Goal: Ask a question

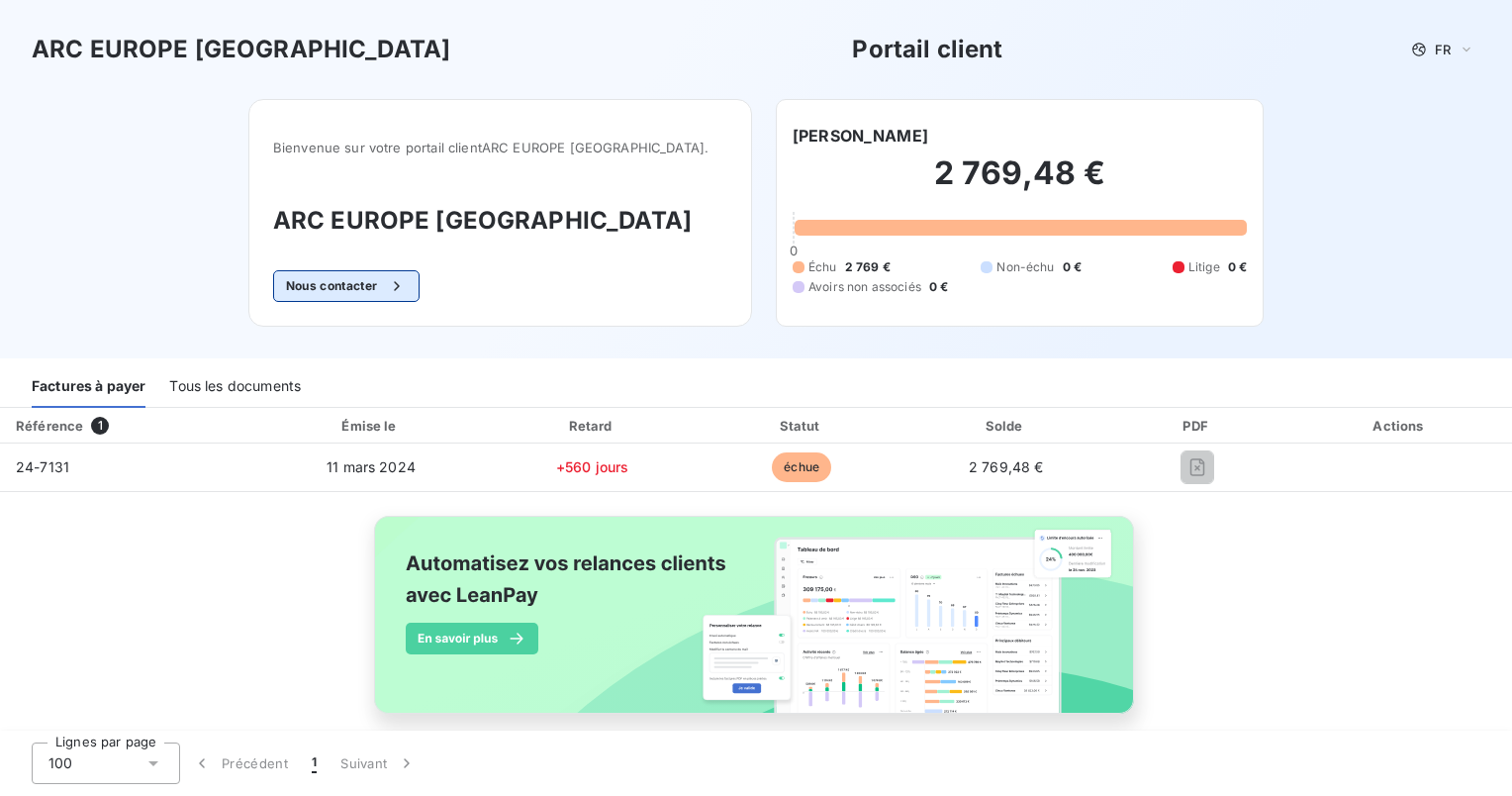
click at [400, 289] on button "Nous contacter" at bounding box center [347, 286] width 147 height 32
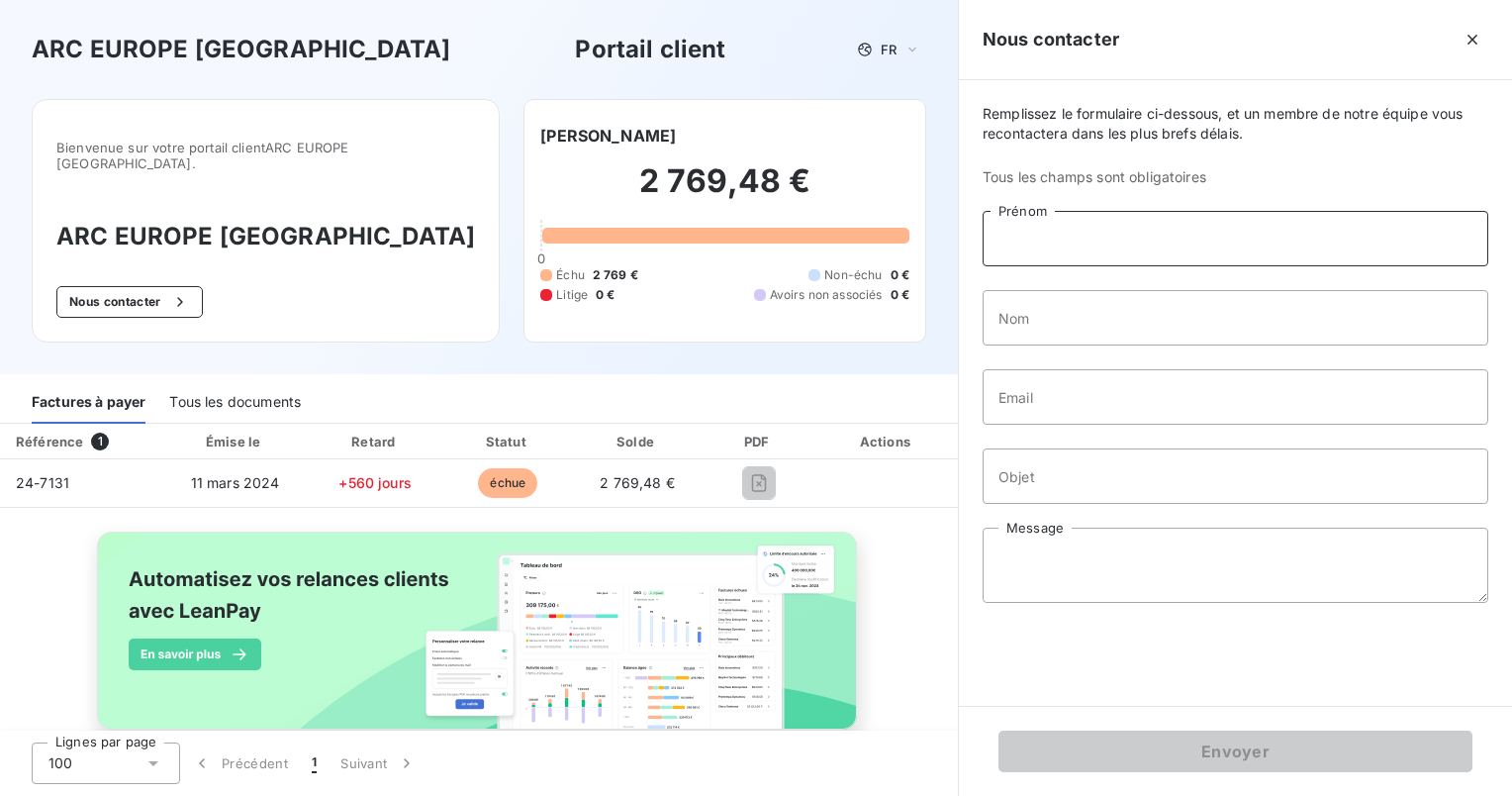
click at [1186, 241] on input "Prénom" at bounding box center [1236, 239] width 506 height 55
type input "BOULAOUCHE"
type input "Yamina"
type input "[EMAIL_ADDRESS][DOMAIN_NAME]"
click at [1146, 483] on input "Objet" at bounding box center [1236, 476] width 506 height 55
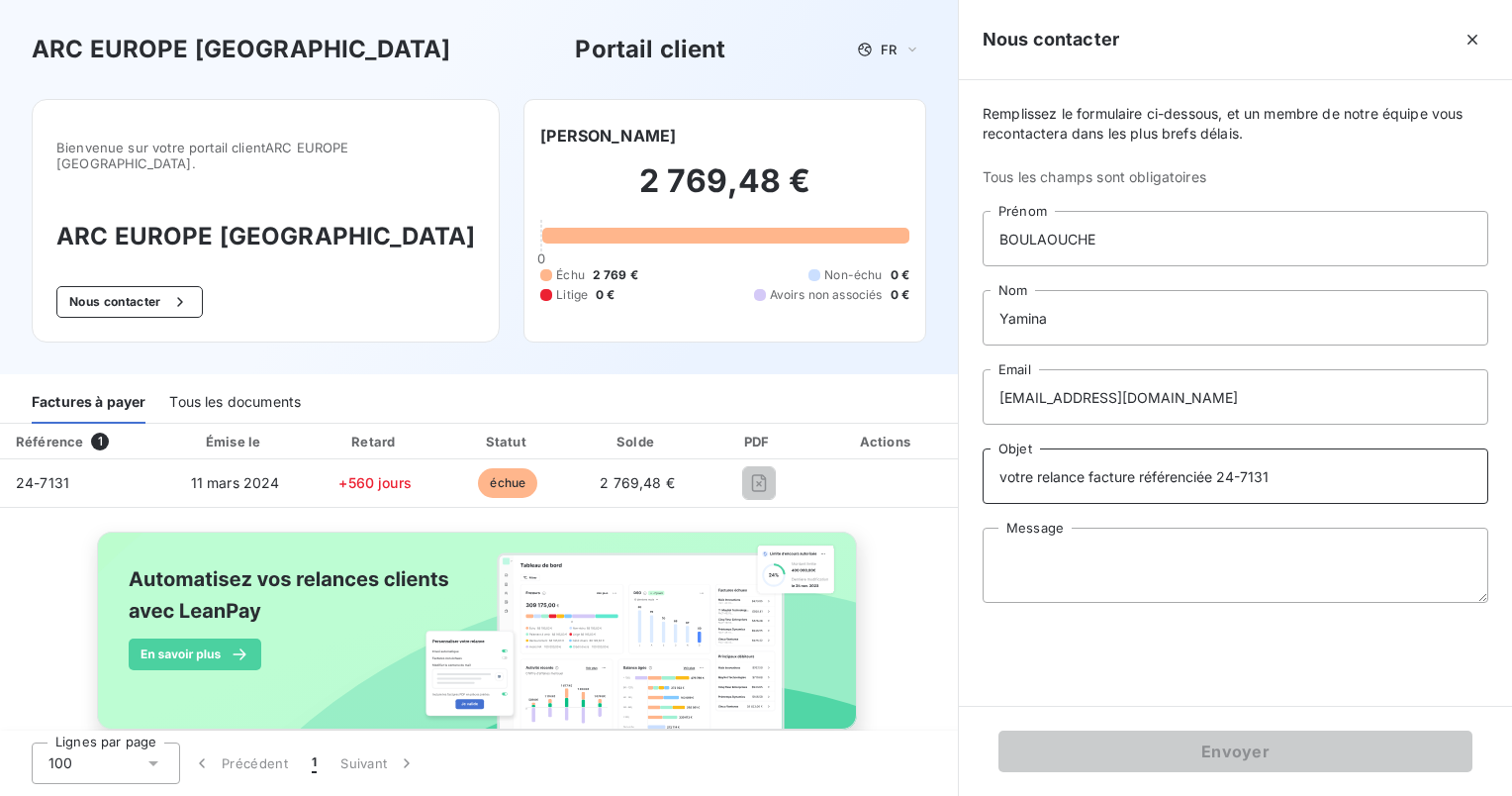
type input "votre relance facture référenciée 24-7131"
click at [1064, 573] on textarea "Message" at bounding box center [1236, 565] width 506 height 75
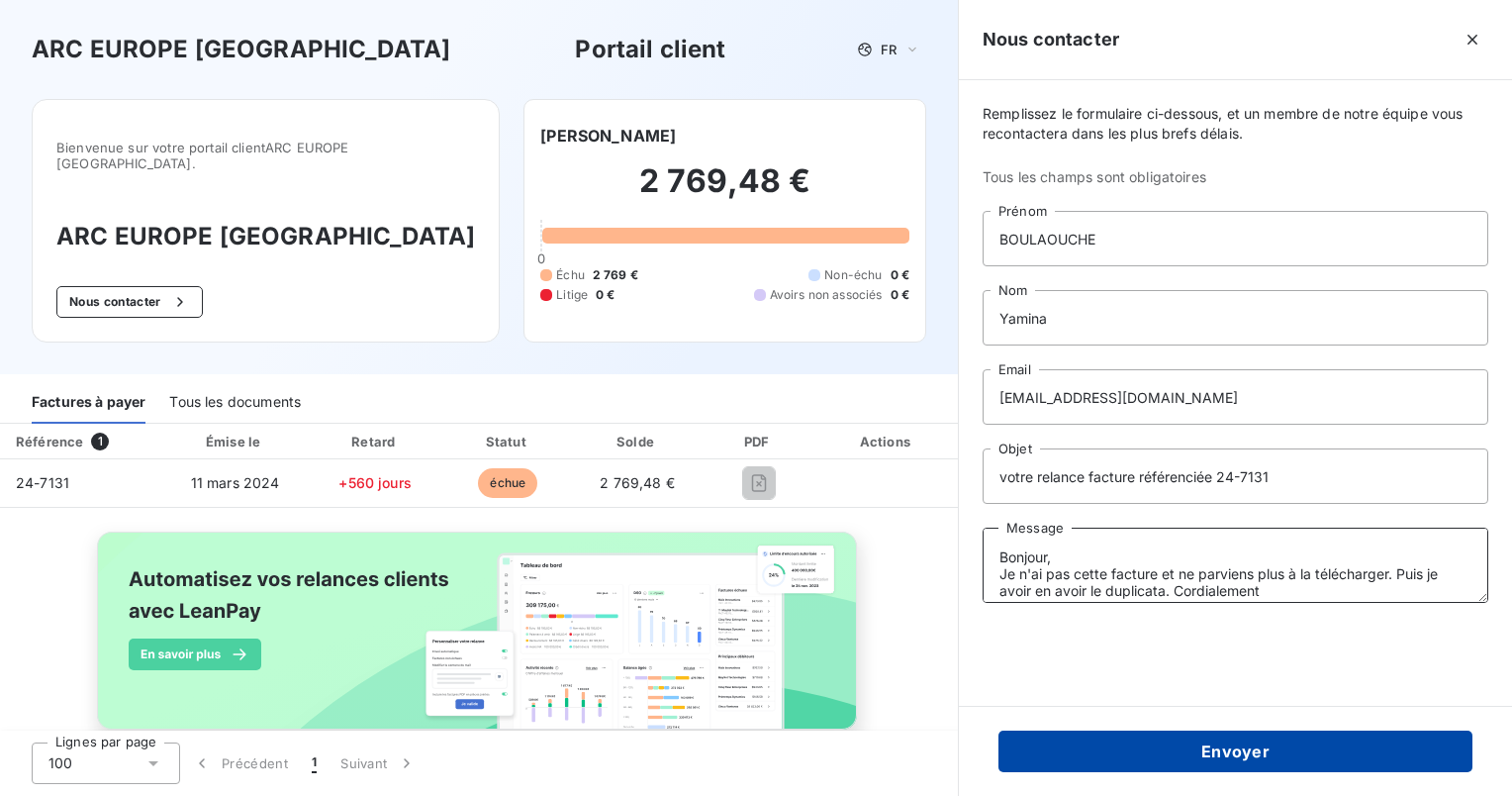
type textarea "Bonjour, Je n'ai pas cette facture et ne parviens plus à la télécharger. Puis j…"
click at [1228, 745] on button "Envoyer" at bounding box center [1236, 751] width 474 height 42
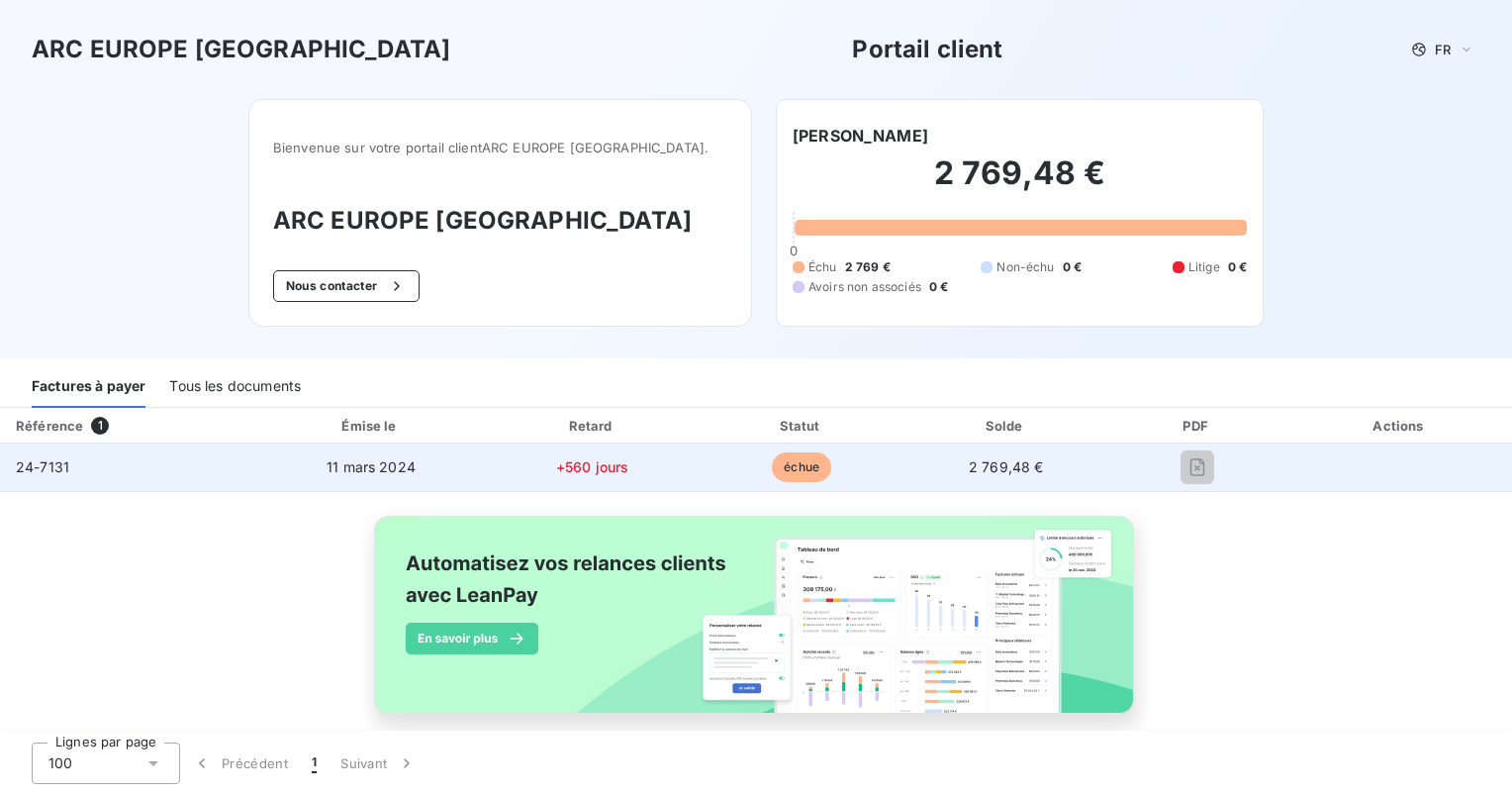
click at [982, 463] on span "2 769,48 €" at bounding box center [1007, 466] width 75 height 17
